Goal: Information Seeking & Learning: Learn about a topic

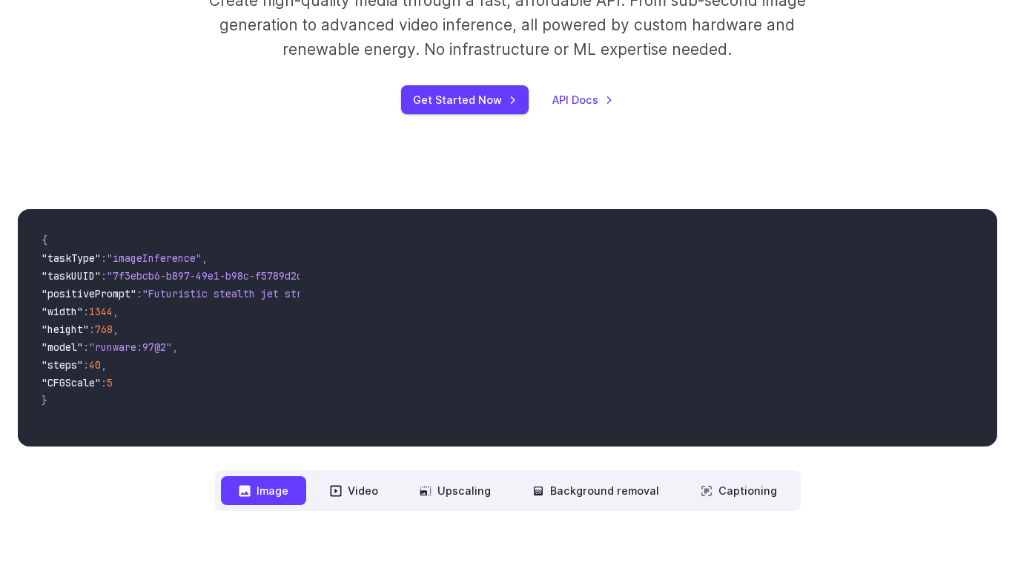
scroll to position [580, 0]
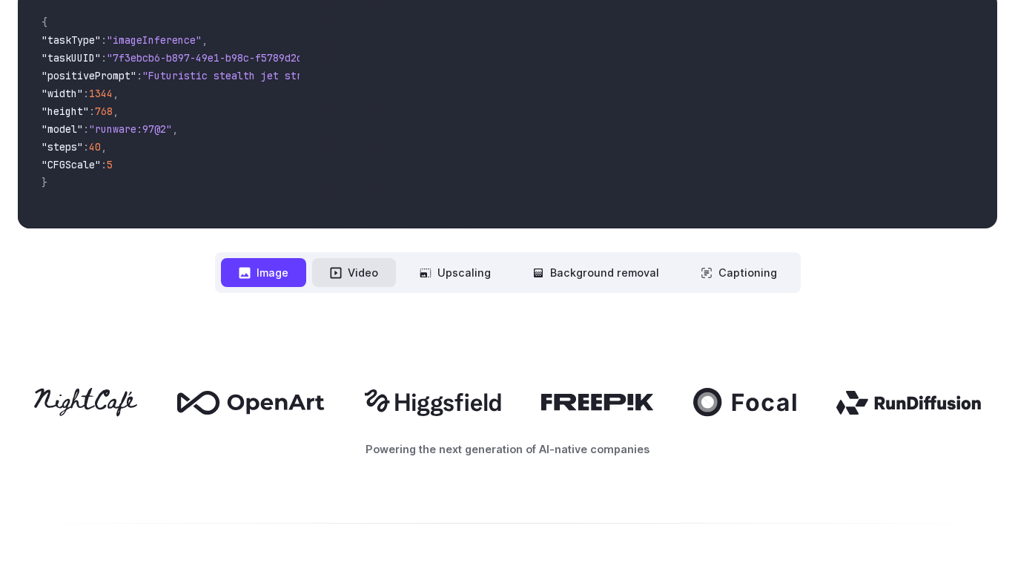
click at [366, 275] on button "Video" at bounding box center [354, 272] width 84 height 29
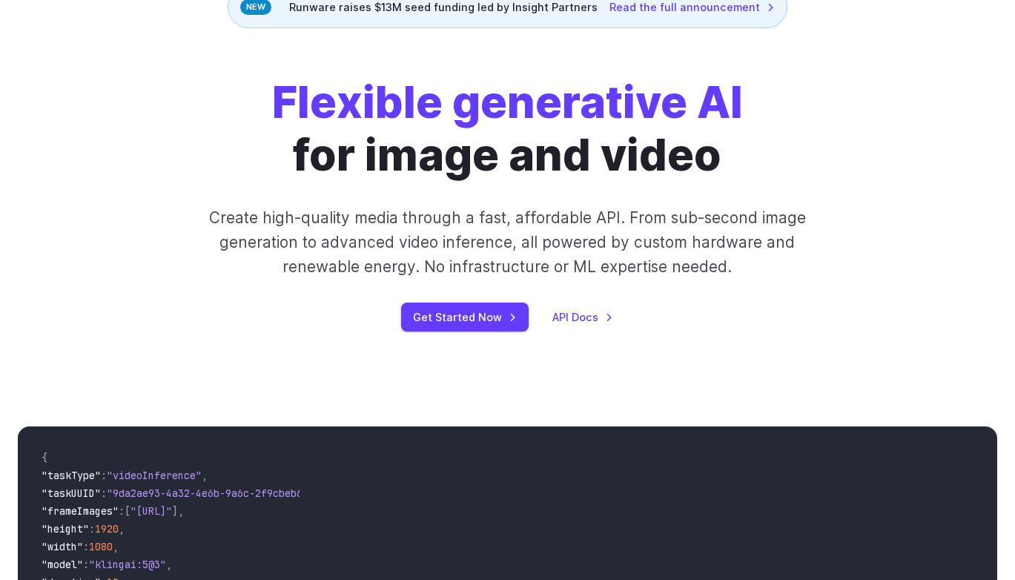
scroll to position [0, 0]
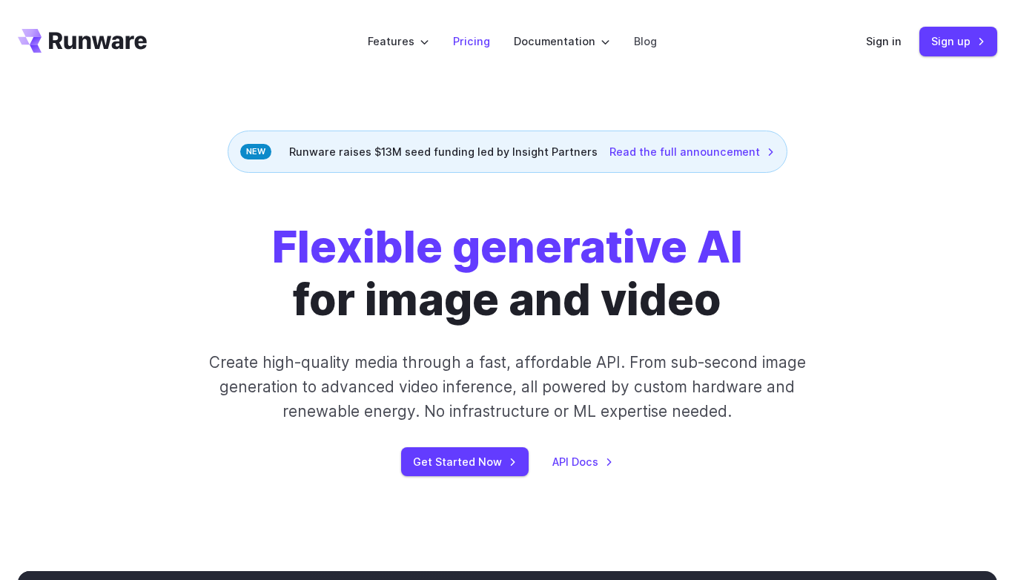
click at [464, 44] on link "Pricing" at bounding box center [471, 41] width 37 height 17
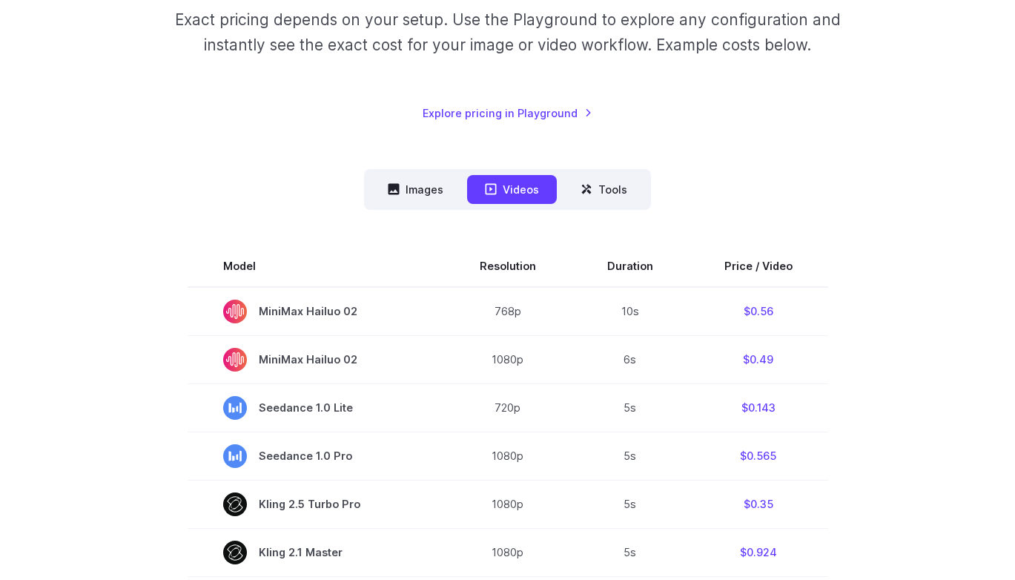
scroll to position [378, 0]
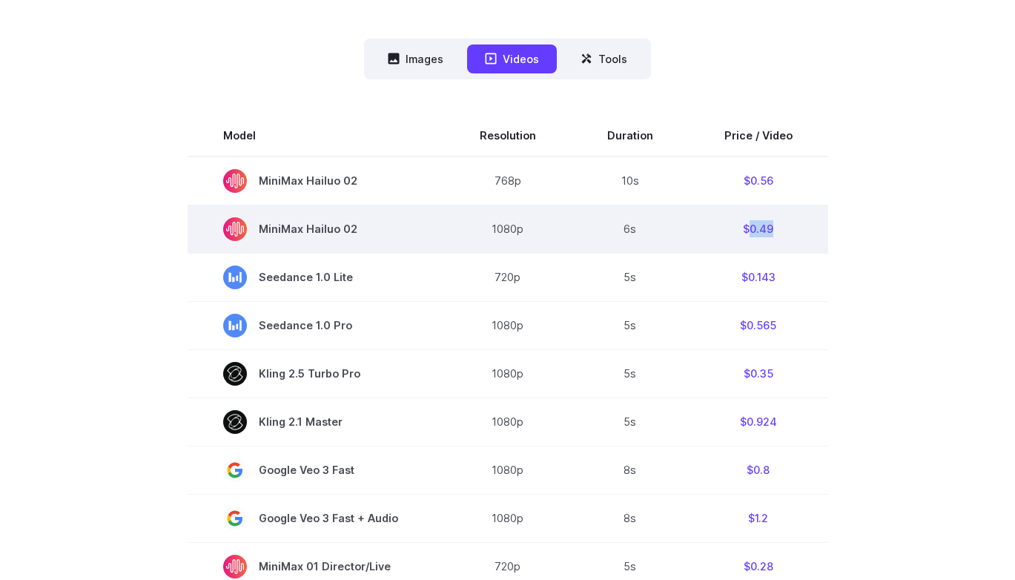
drag, startPoint x: 747, startPoint y: 230, endPoint x: 781, endPoint y: 229, distance: 34.1
click at [781, 229] on td "$0.49" at bounding box center [758, 229] width 139 height 48
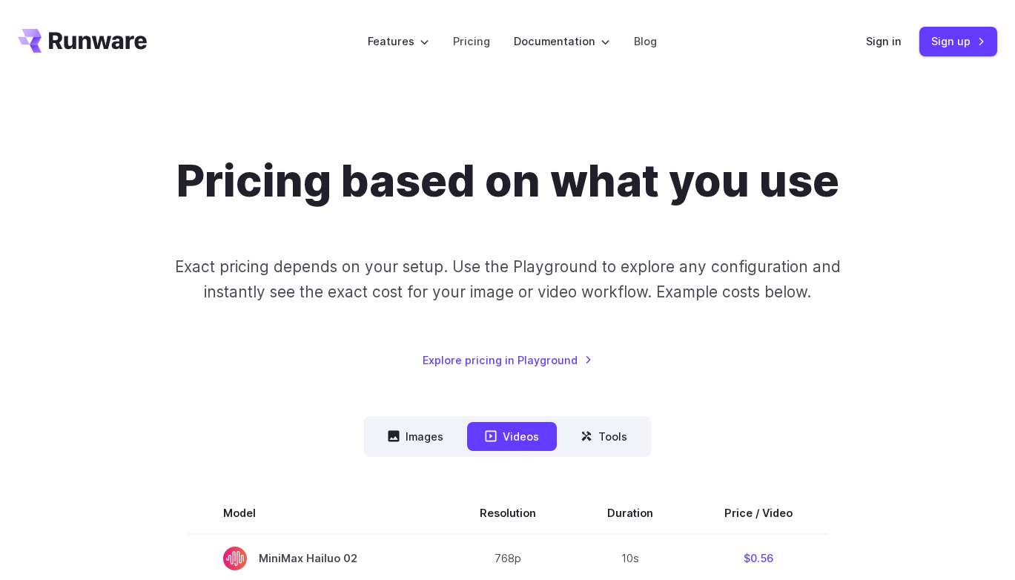
scroll to position [247, 0]
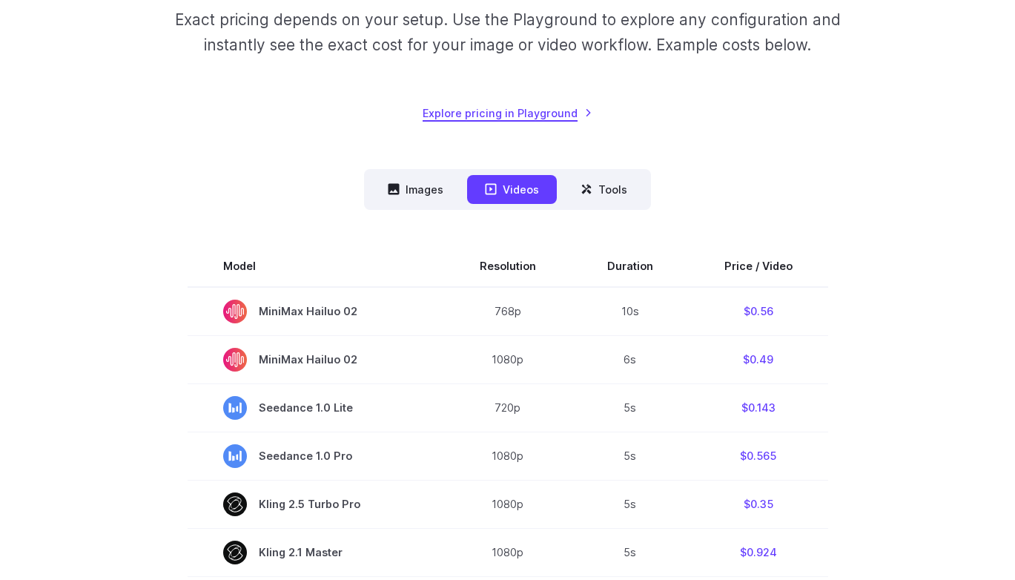
click at [514, 116] on link "Explore pricing in Playground" at bounding box center [508, 113] width 170 height 17
